Goal: Information Seeking & Learning: Learn about a topic

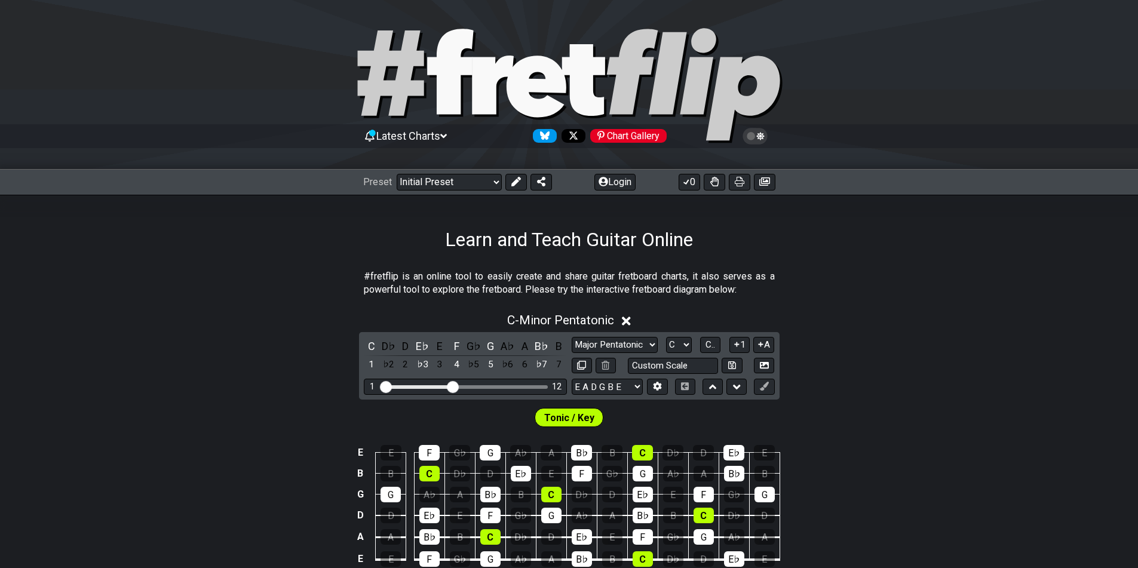
select select "Major Pentatonic"
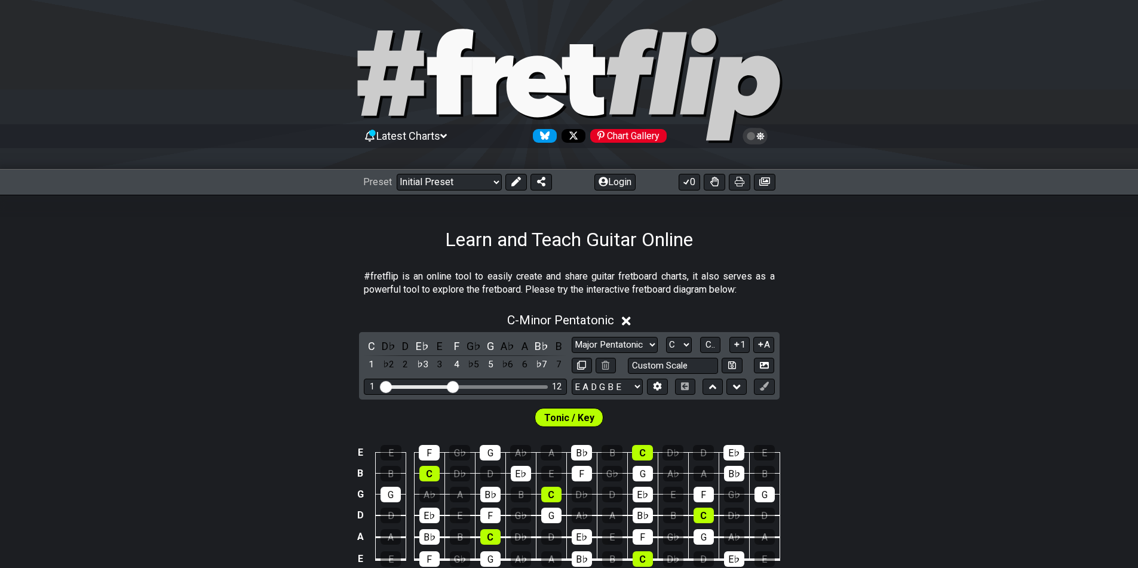
select select "Major Pentatonic"
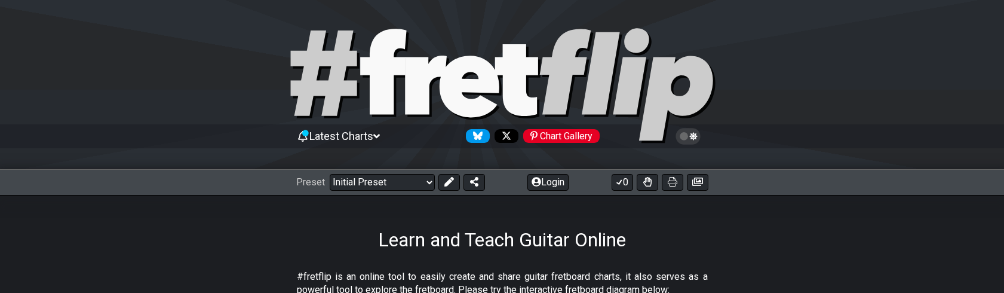
select select "Major Pentatonic"
